Goal: Transaction & Acquisition: Purchase product/service

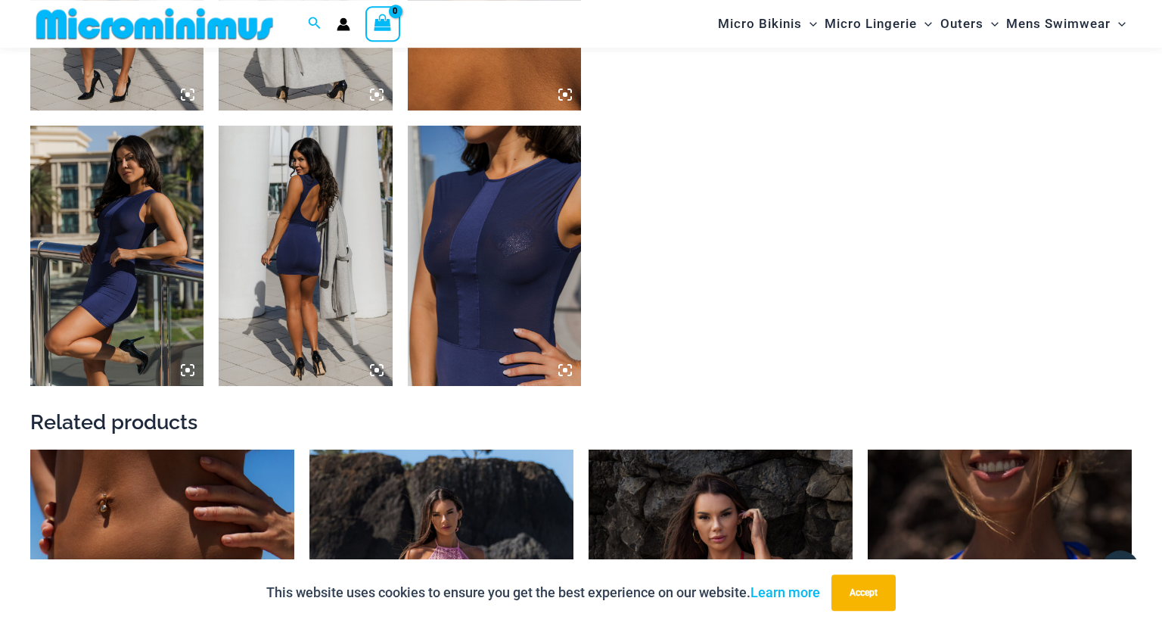
scroll to position [1478, 0]
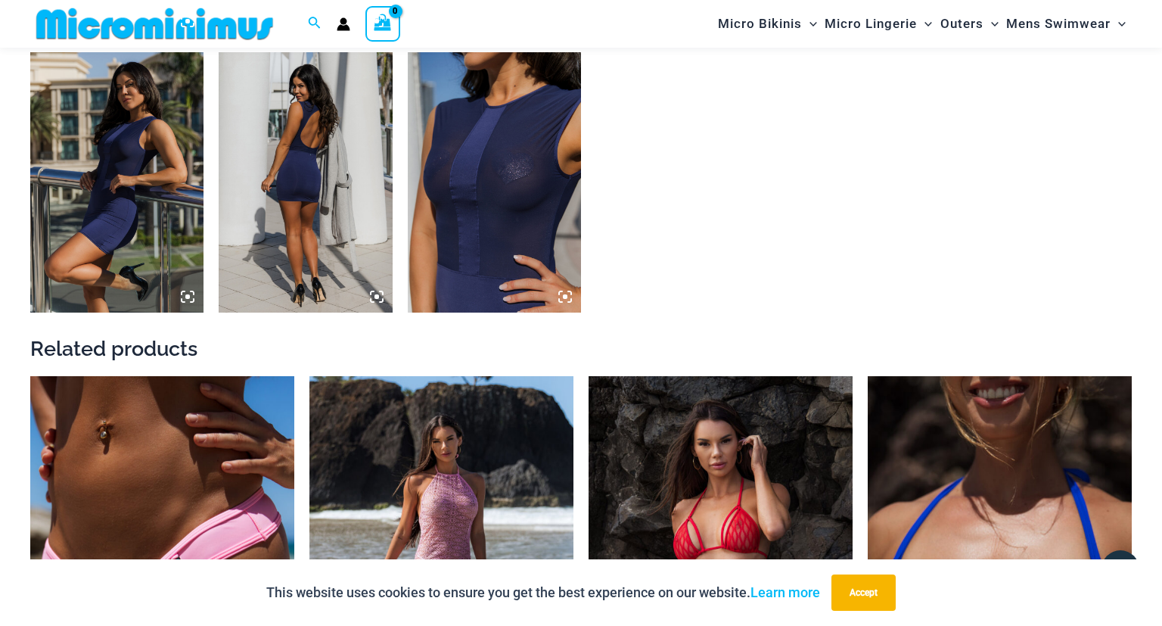
click at [516, 185] on img at bounding box center [494, 182] width 173 height 260
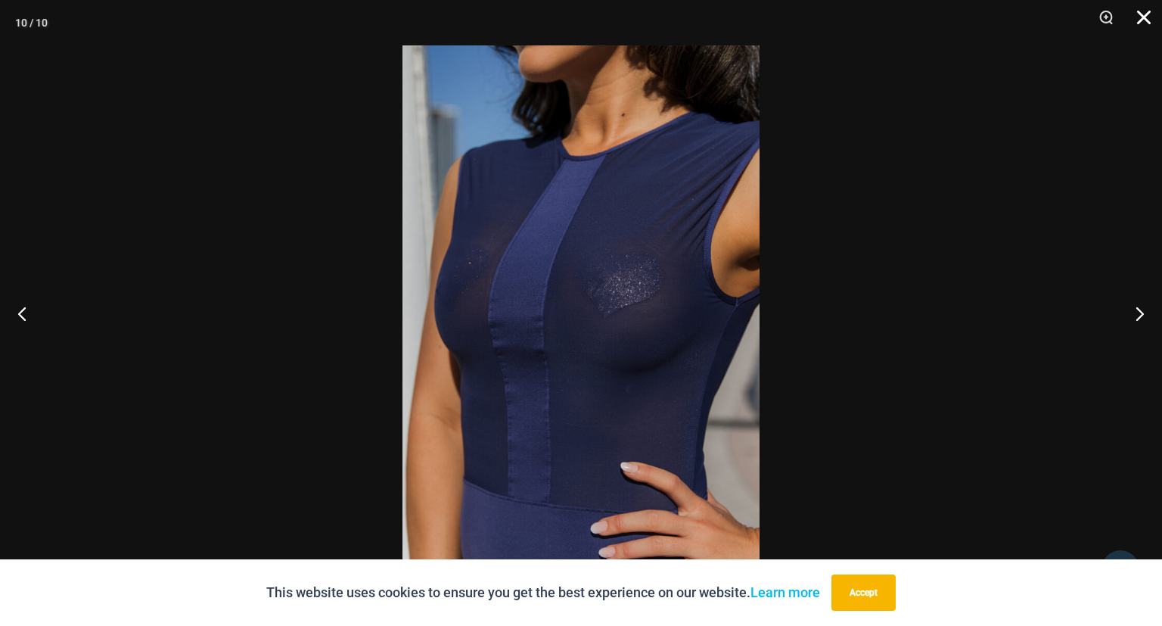
click at [1146, 22] on button "Close" at bounding box center [1139, 22] width 38 height 45
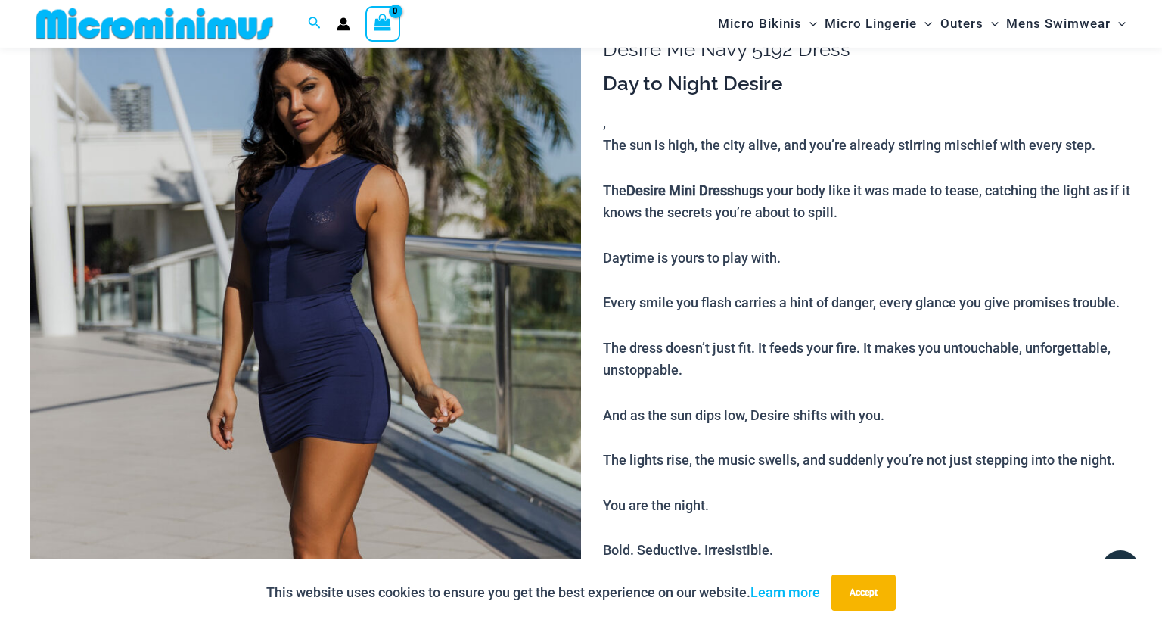
scroll to position [0, 0]
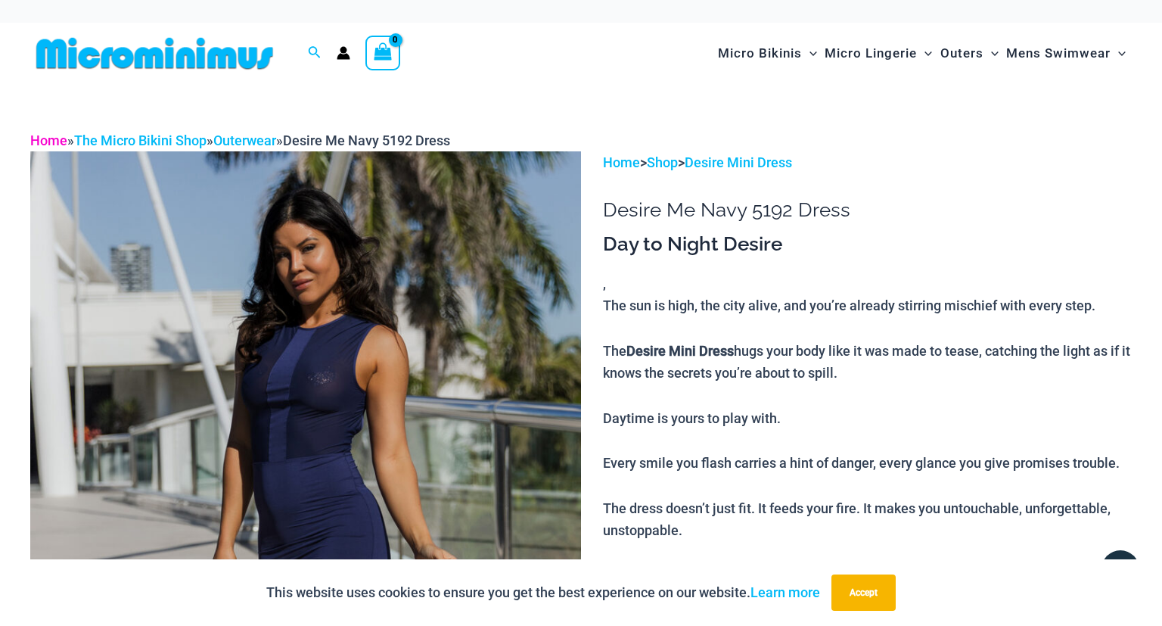
click at [51, 138] on link "Home" at bounding box center [48, 140] width 37 height 16
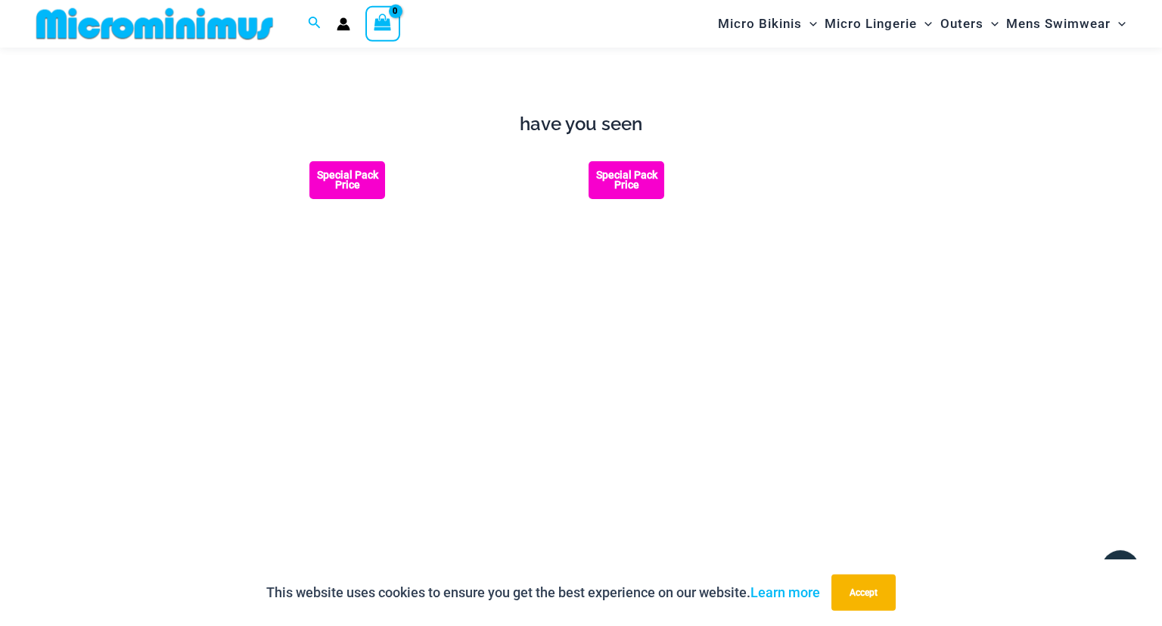
scroll to position [1677, 0]
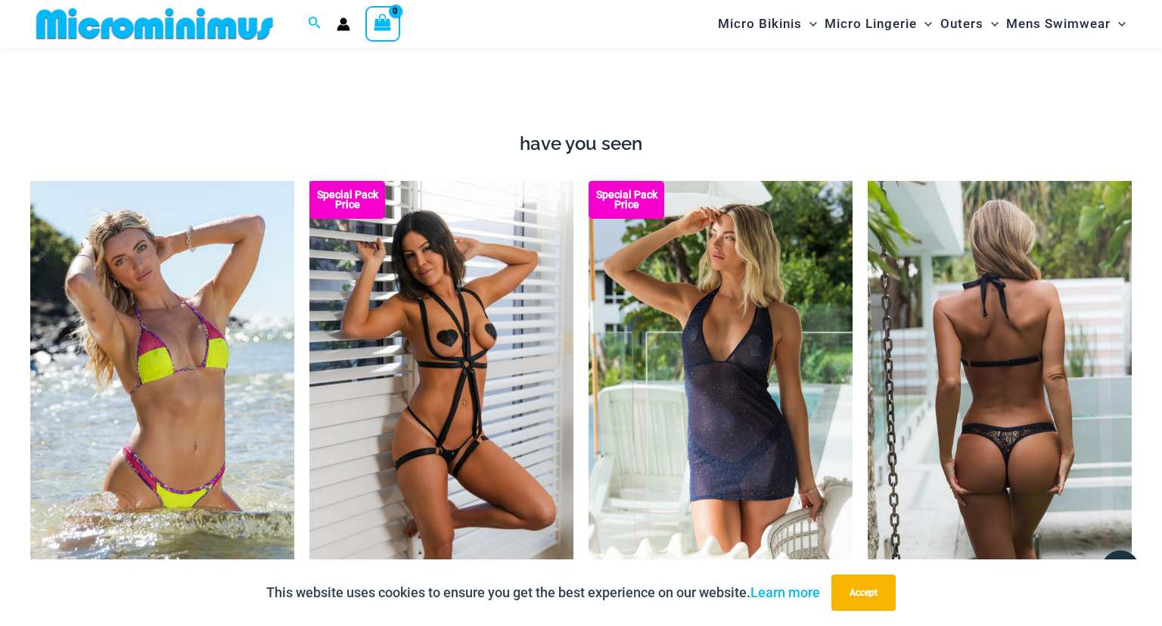
click at [984, 418] on img at bounding box center [1000, 379] width 264 height 396
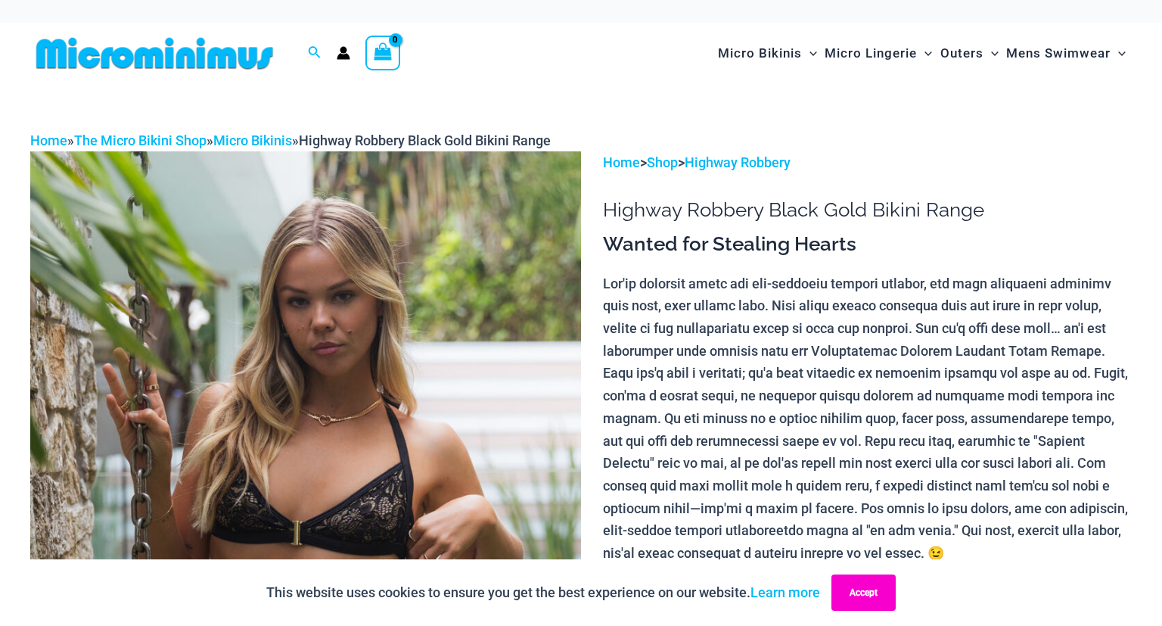
click at [869, 596] on button "Accept" at bounding box center [864, 592] width 64 height 36
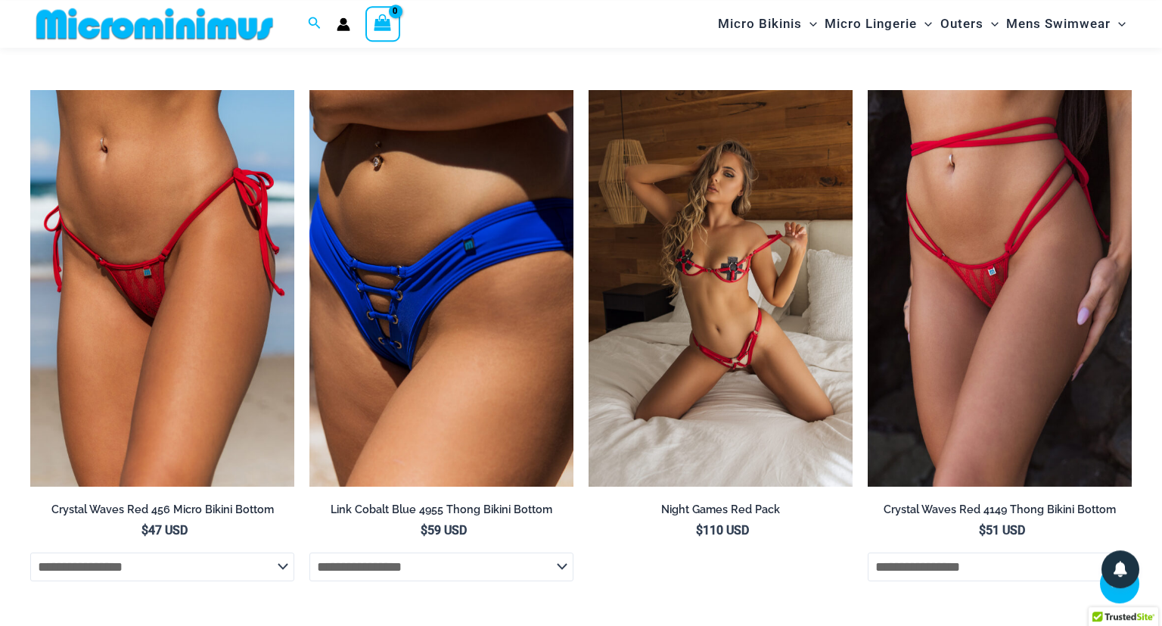
scroll to position [3235, 0]
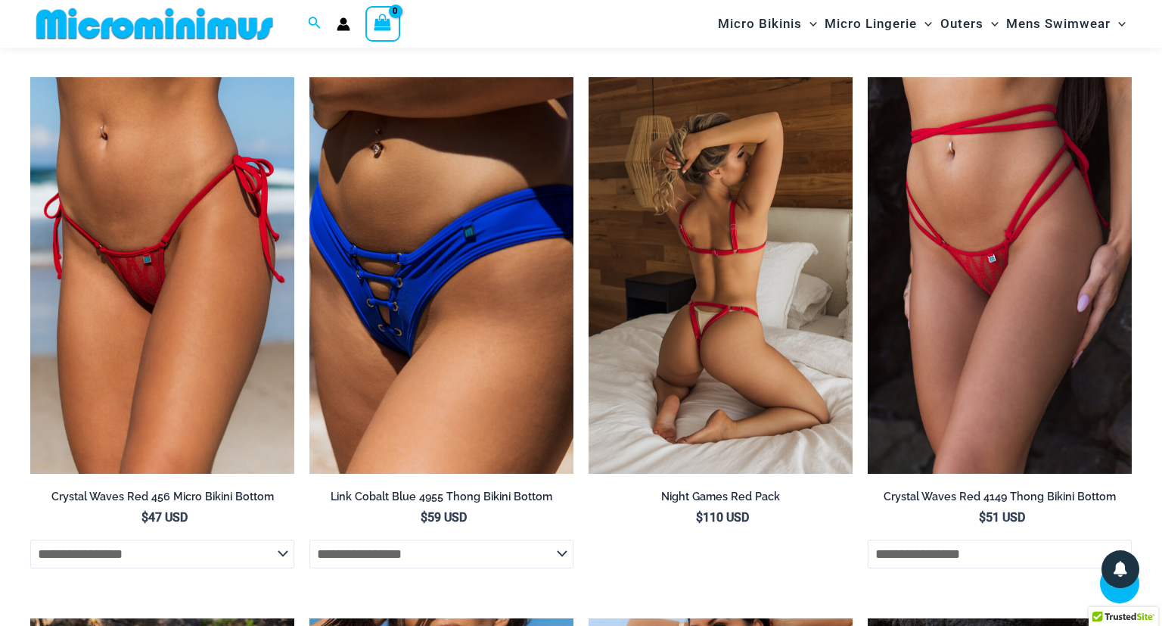
click at [720, 344] on img at bounding box center [721, 275] width 264 height 396
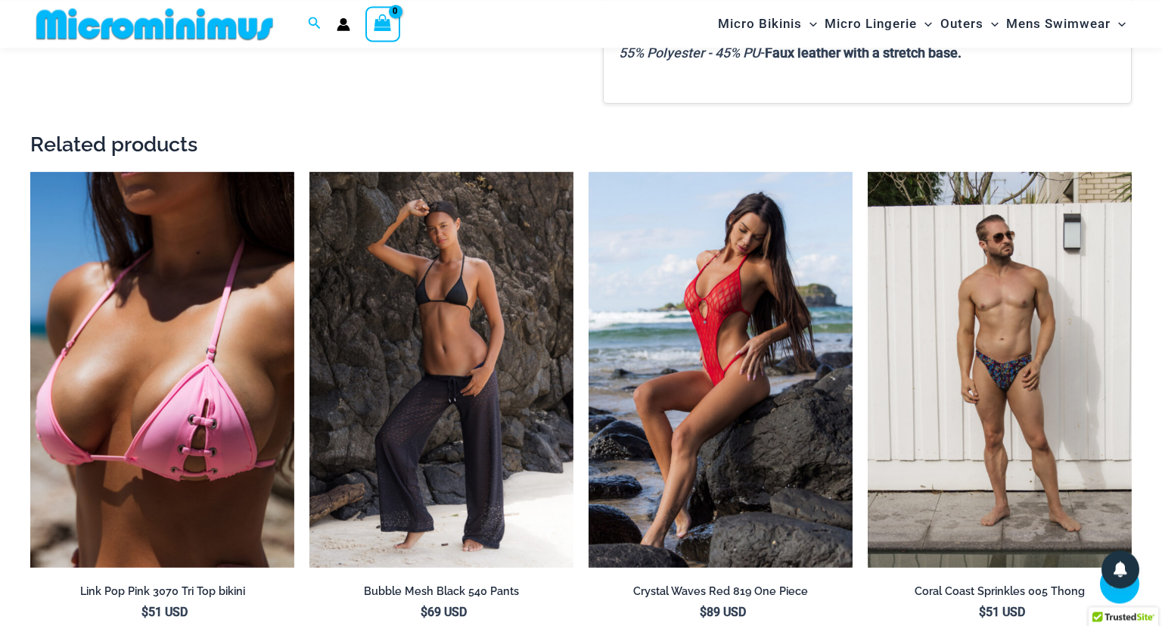
scroll to position [1749, 0]
